Goal: Find specific page/section: Find specific page/section

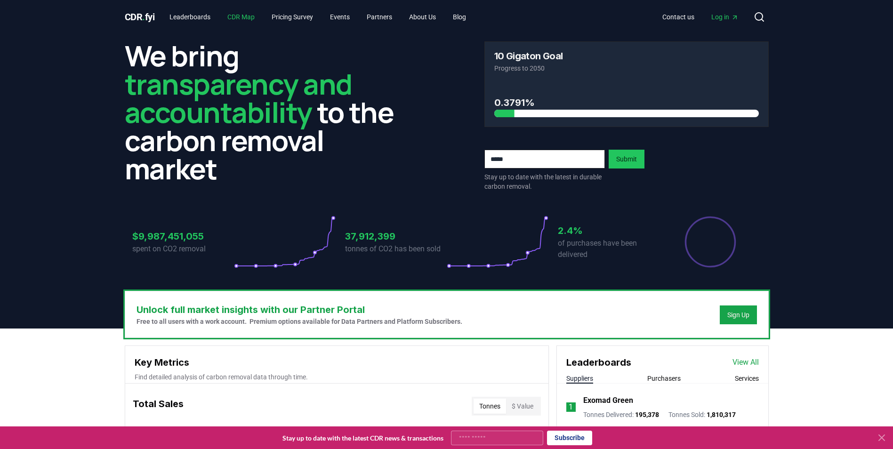
click at [252, 16] on link "CDR Map" at bounding box center [241, 16] width 42 height 17
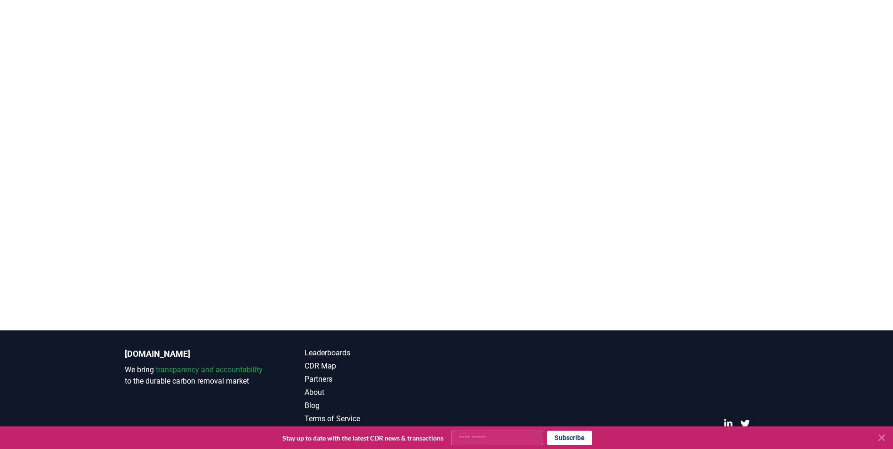
scroll to position [15, 0]
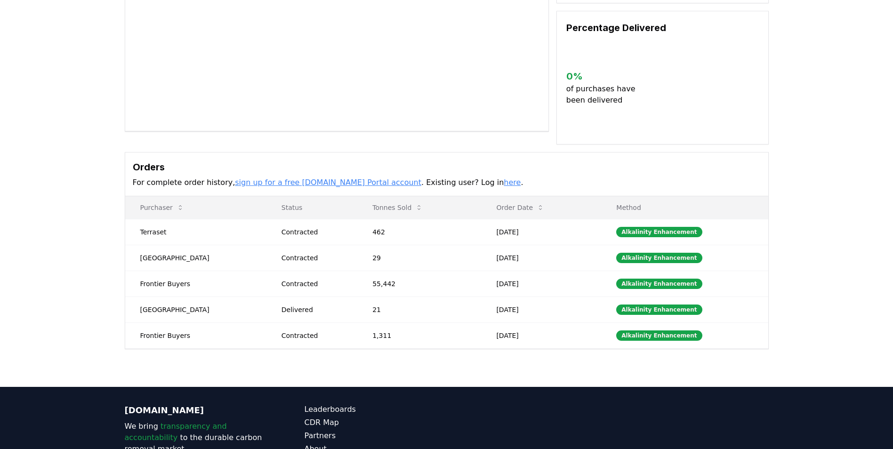
scroll to position [141, 0]
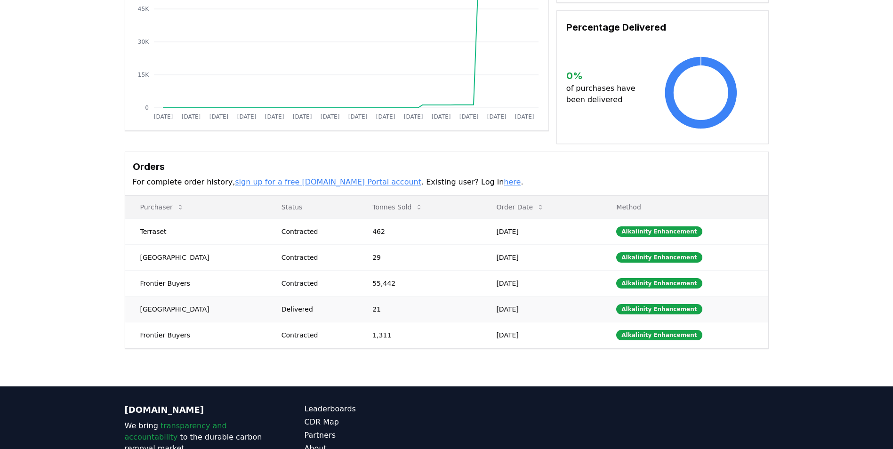
drag, startPoint x: 389, startPoint y: 310, endPoint x: 367, endPoint y: 309, distance: 22.6
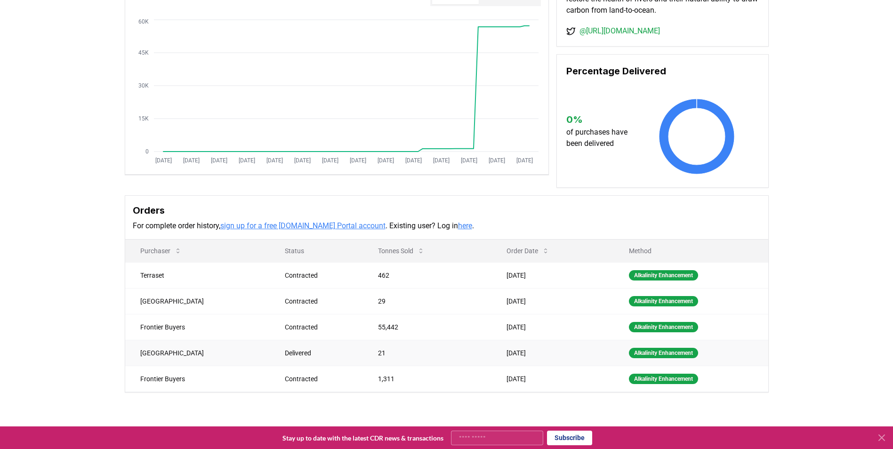
scroll to position [97, 0]
click at [365, 329] on td "55,442" at bounding box center [427, 328] width 129 height 26
click at [390, 398] on div "Supplier Metrics Total Sales Tonnes Sold Tonnes Delivered [DATE] [DATE] [DATE] …" at bounding box center [446, 203] width 893 height 456
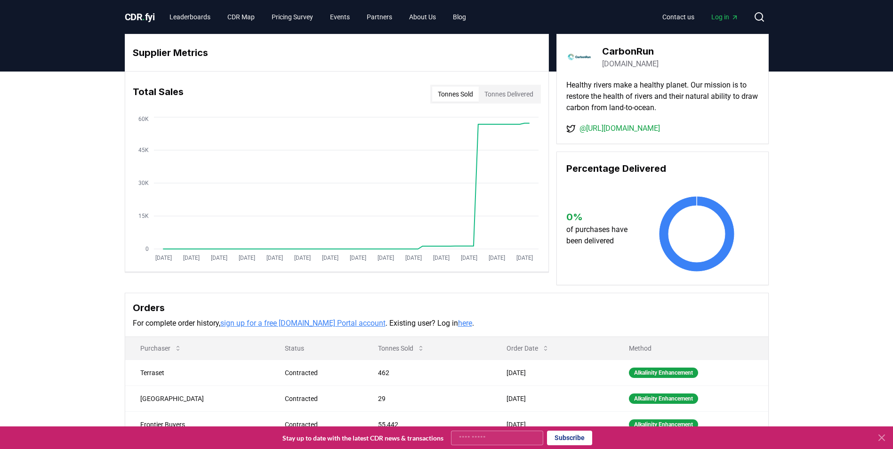
scroll to position [62, 0]
